Goal: Find specific page/section: Find specific page/section

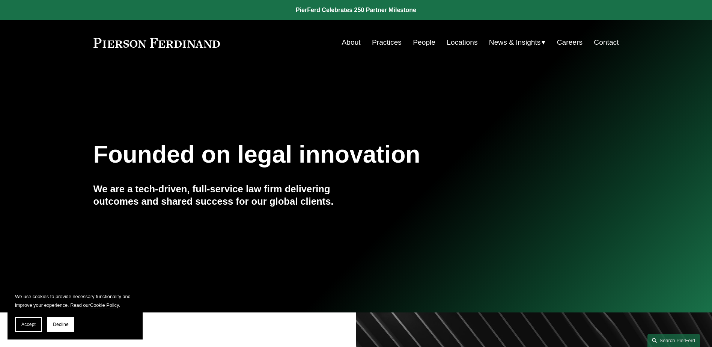
drag, startPoint x: 35, startPoint y: 325, endPoint x: 39, endPoint y: 323, distance: 4.9
click at [35, 325] on span "Accept" at bounding box center [28, 324] width 14 height 5
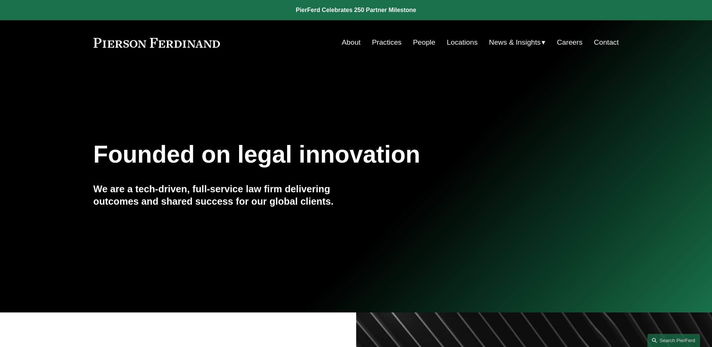
click at [453, 42] on link "Locations" at bounding box center [462, 42] width 31 height 14
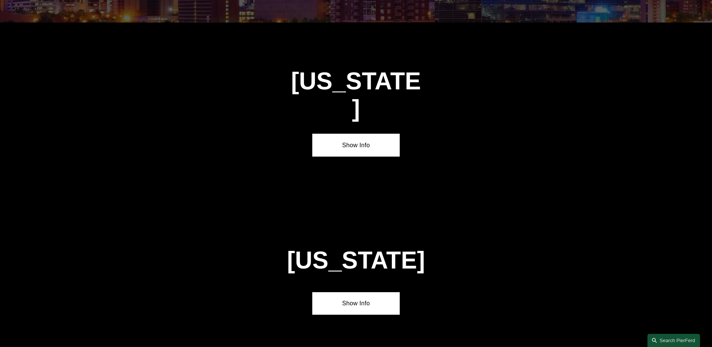
scroll to position [1389, 0]
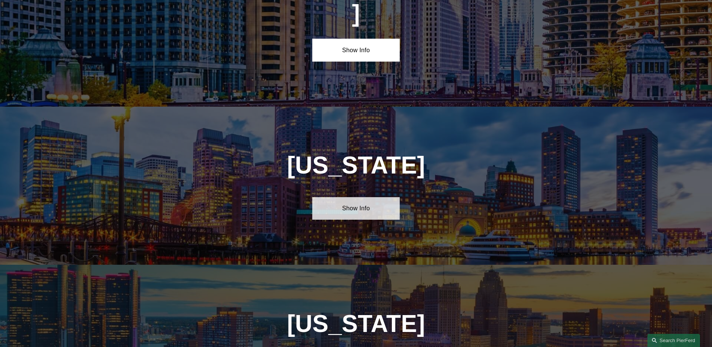
click at [370, 197] on link "Show Info" at bounding box center [355, 208] width 87 height 23
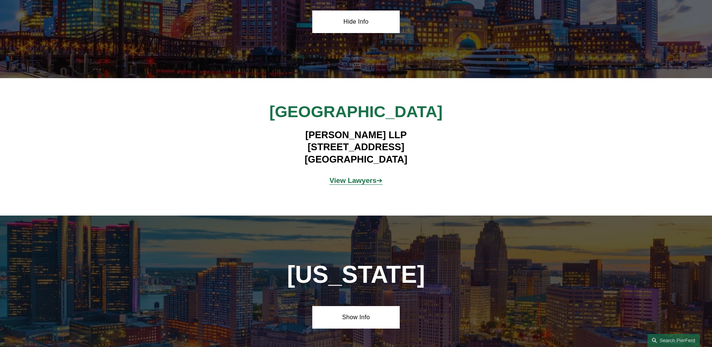
scroll to position [1577, 0]
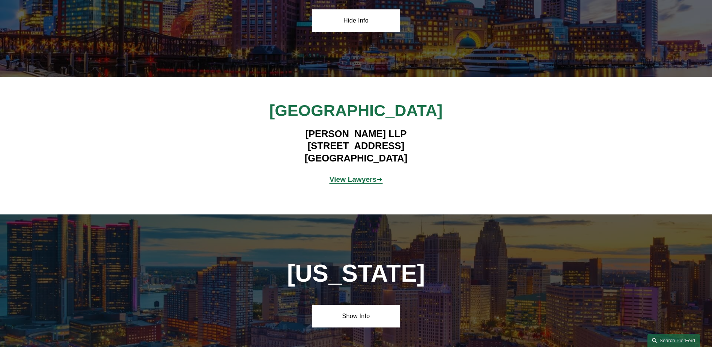
click at [362, 173] on p "View Lawyers ➔" at bounding box center [355, 179] width 175 height 13
click at [359, 175] on strong "View Lawyers" at bounding box center [353, 179] width 47 height 8
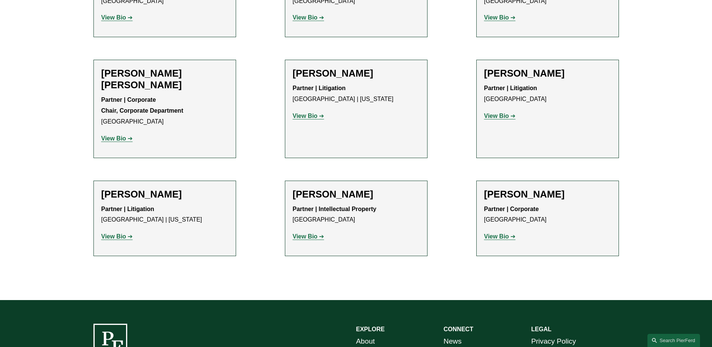
scroll to position [451, 0]
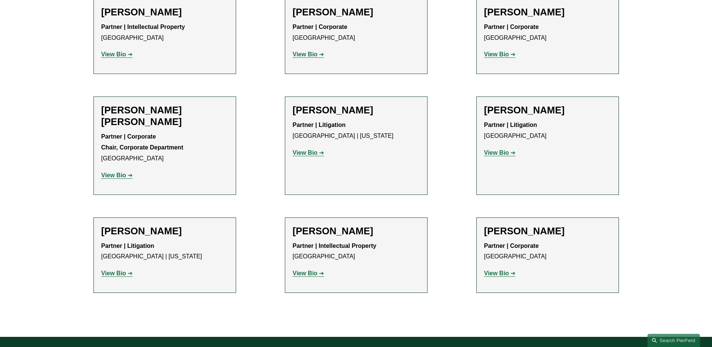
click at [308, 149] on strong "View Bio" at bounding box center [305, 152] width 25 height 6
click at [311, 270] on strong "View Bio" at bounding box center [305, 273] width 25 height 6
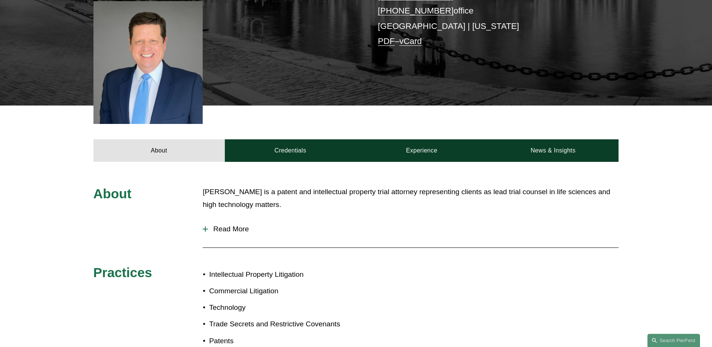
scroll to position [113, 0]
